Goal: Transaction & Acquisition: Purchase product/service

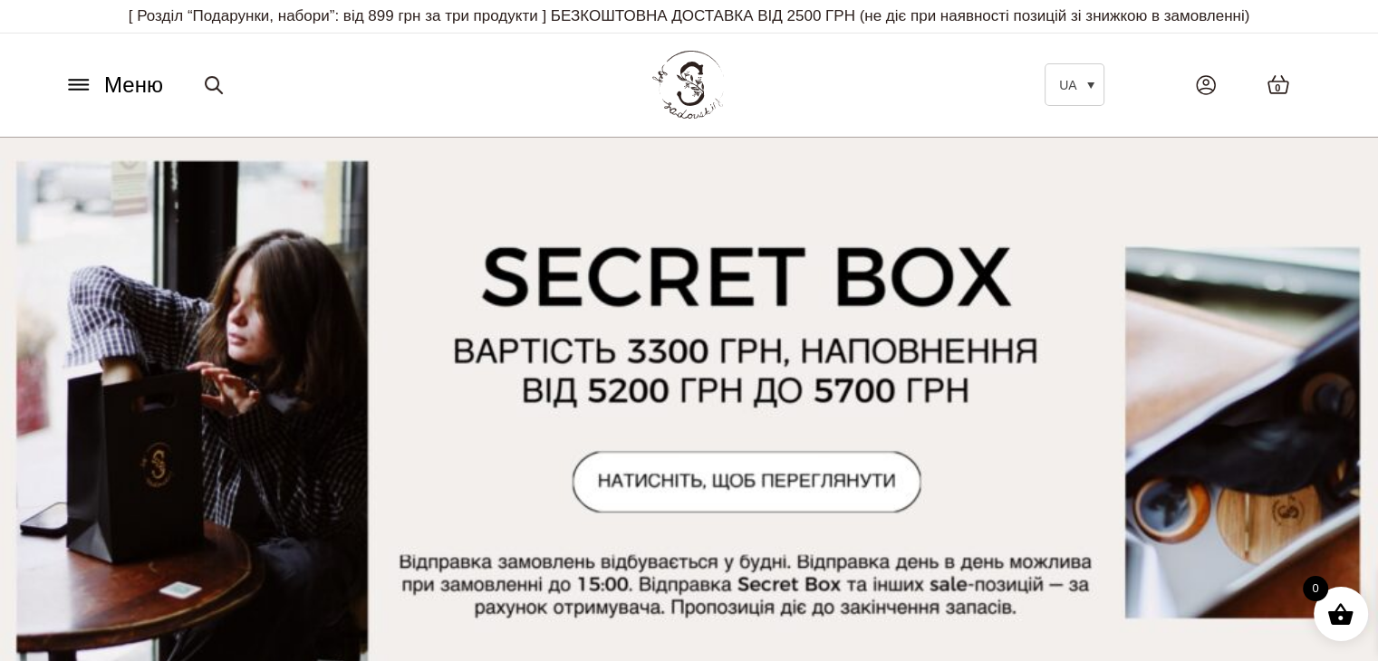
click at [131, 89] on span "Меню" at bounding box center [133, 85] width 59 height 33
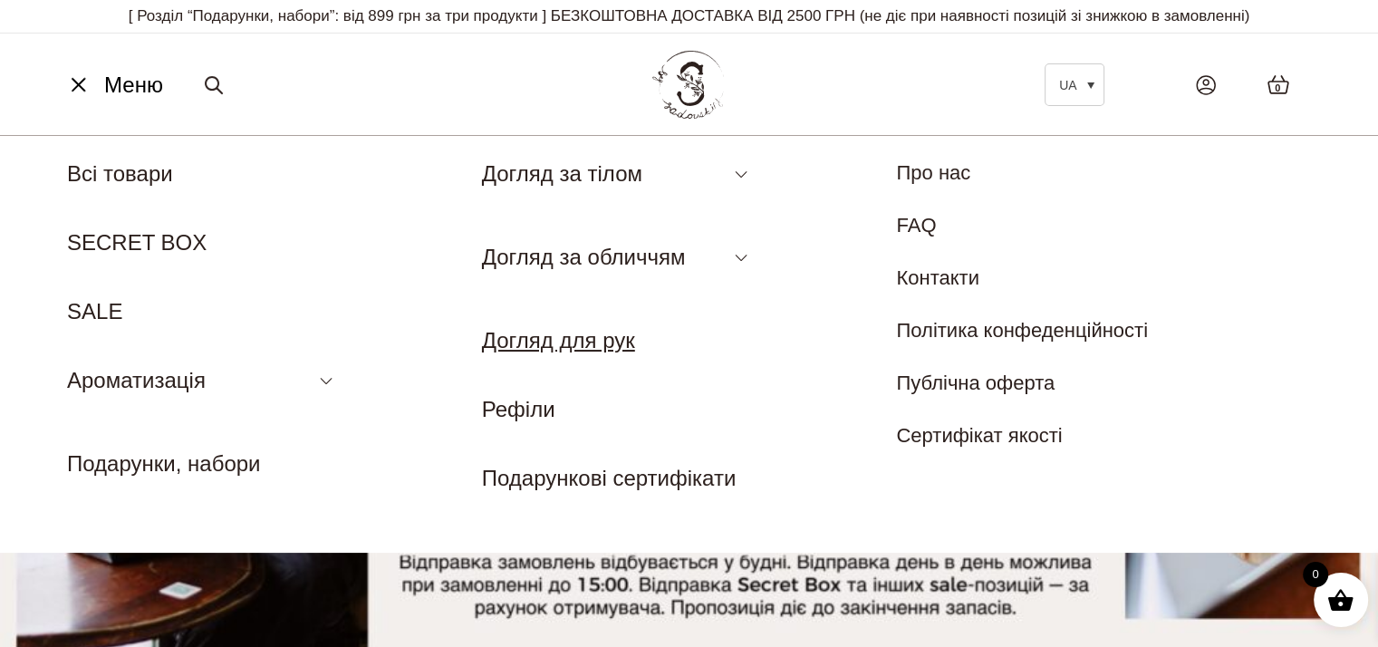
click at [590, 343] on link "Догляд для рук" at bounding box center [558, 340] width 153 height 24
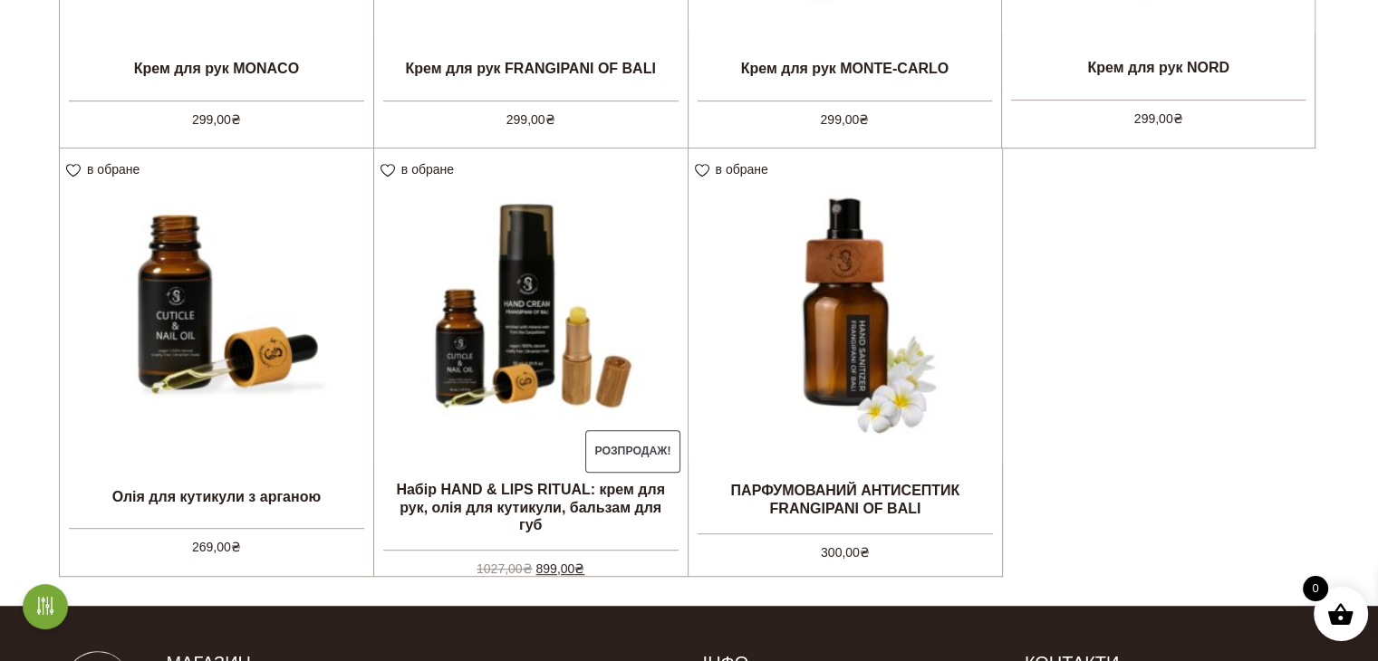
scroll to position [906, 0]
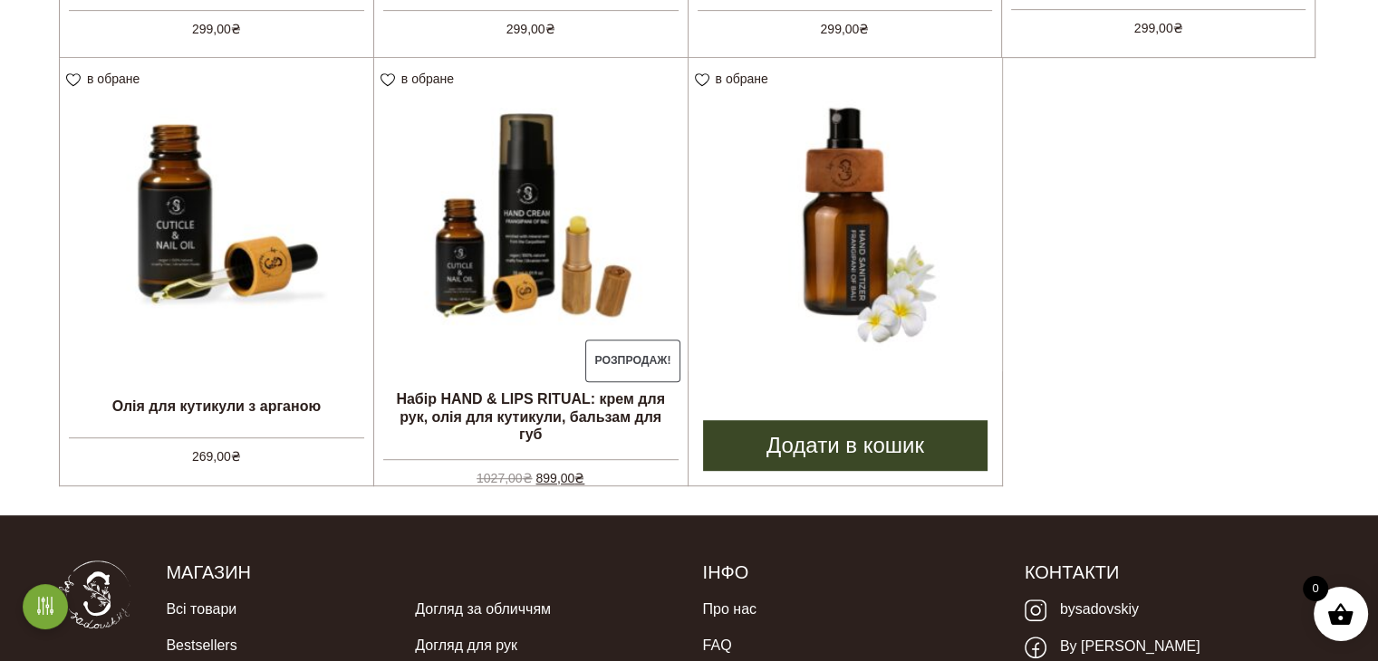
click at [785, 455] on link "Додати в кошик" at bounding box center [845, 445] width 285 height 51
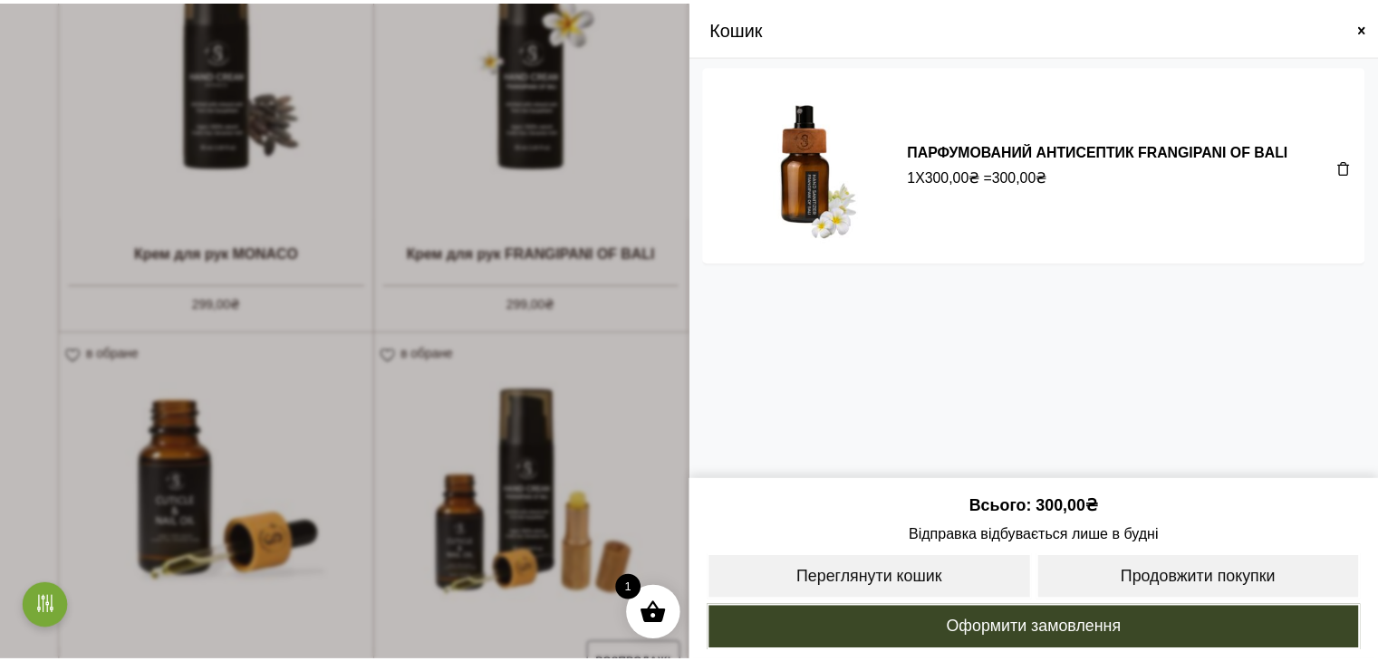
scroll to position [634, 0]
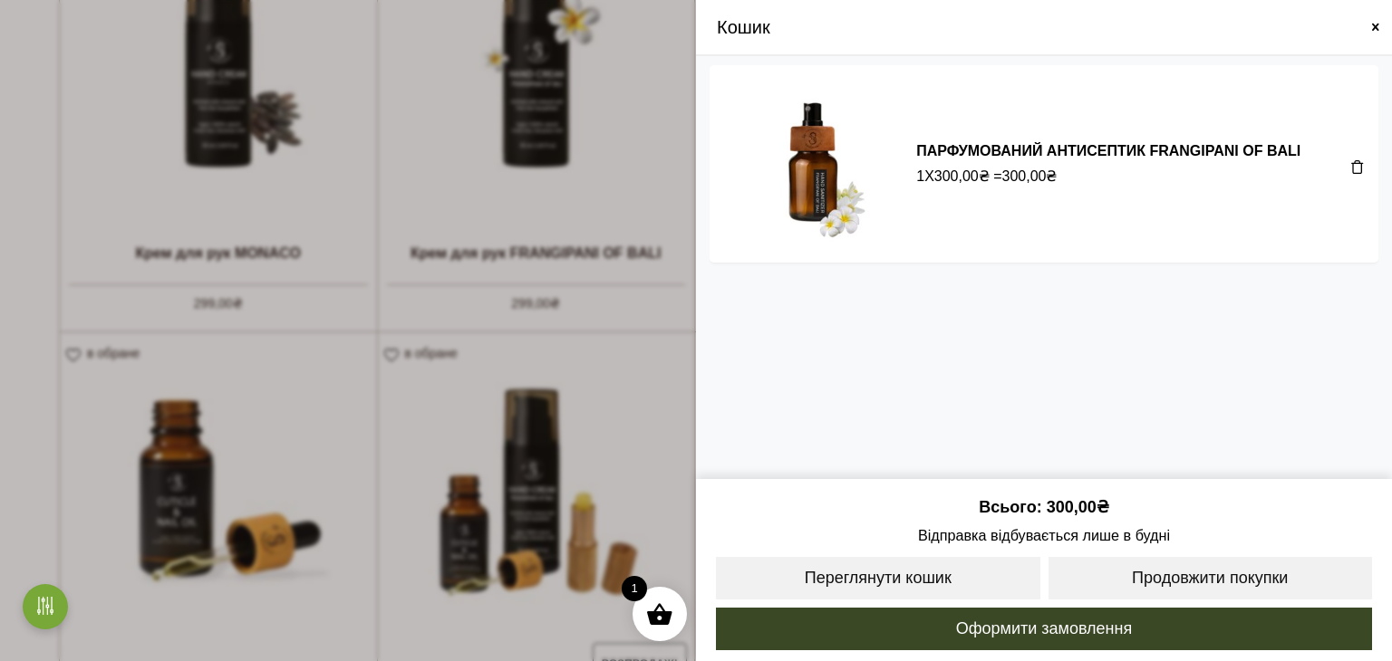
click at [1370, 28] on span at bounding box center [1375, 27] width 14 height 14
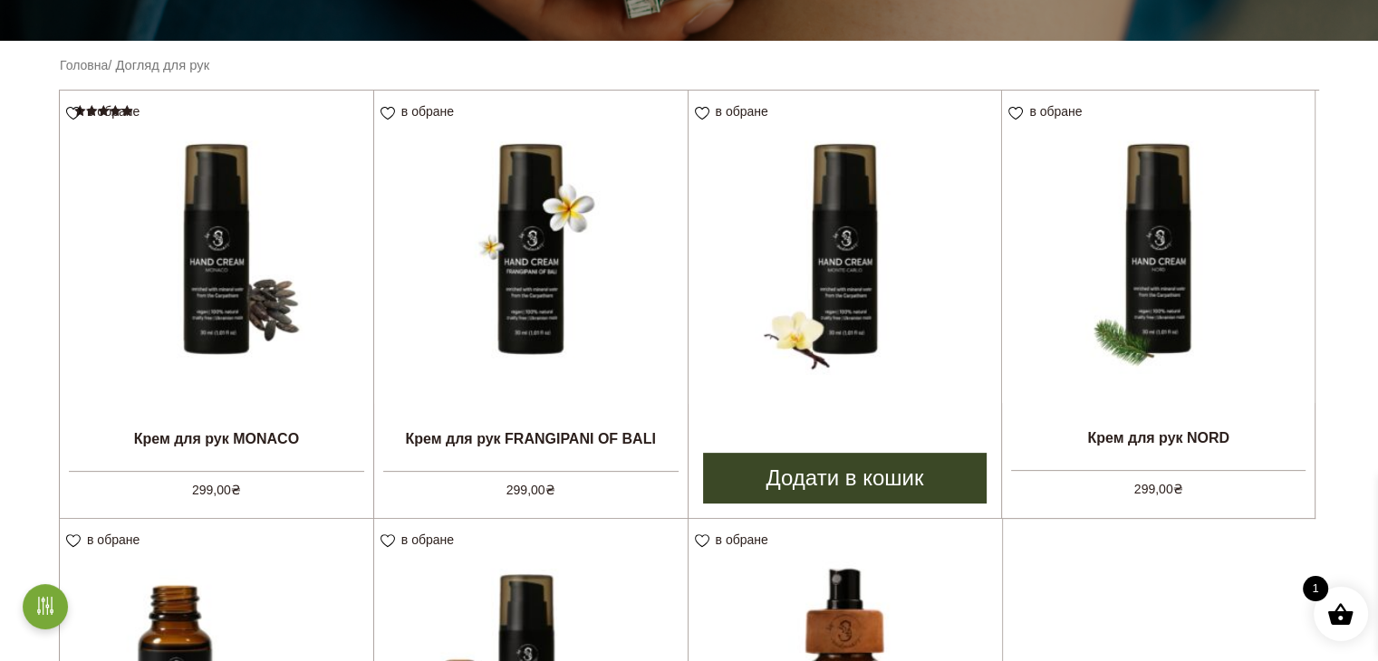
scroll to position [362, 0]
